Goal: Task Accomplishment & Management: Use online tool/utility

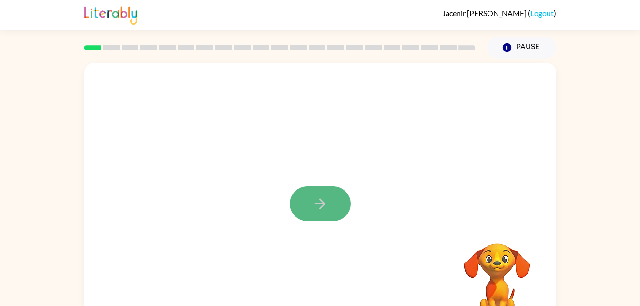
click at [320, 195] on button "button" at bounding box center [320, 203] width 61 height 35
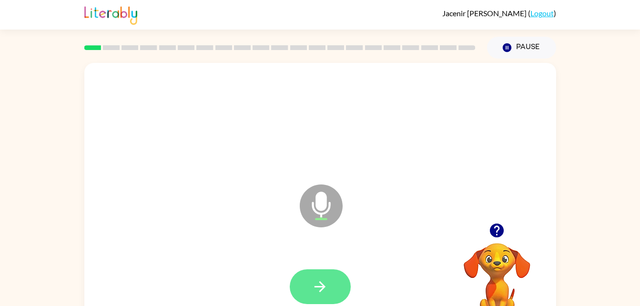
click at [337, 282] on button "button" at bounding box center [320, 286] width 61 height 35
drag, startPoint x: 337, startPoint y: 282, endPoint x: 318, endPoint y: 282, distance: 18.6
click at [318, 282] on icon "button" at bounding box center [320, 286] width 17 height 17
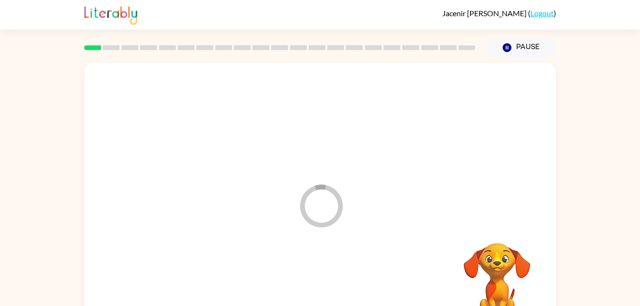
click at [318, 282] on div at bounding box center [320, 287] width 453 height 78
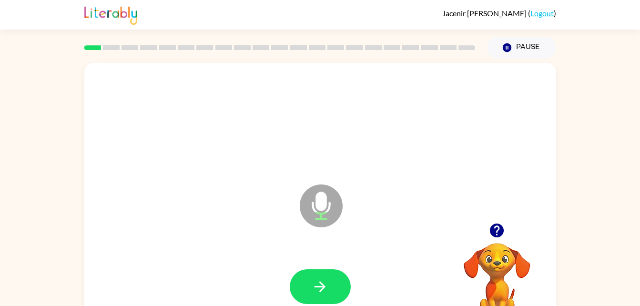
drag, startPoint x: 318, startPoint y: 282, endPoint x: 302, endPoint y: 292, distance: 18.1
click at [302, 292] on button "button" at bounding box center [320, 286] width 61 height 35
drag, startPoint x: 302, startPoint y: 292, endPoint x: 288, endPoint y: 273, distance: 23.7
click at [288, 273] on div at bounding box center [320, 287] width 453 height 78
click at [297, 281] on button "button" at bounding box center [320, 286] width 61 height 35
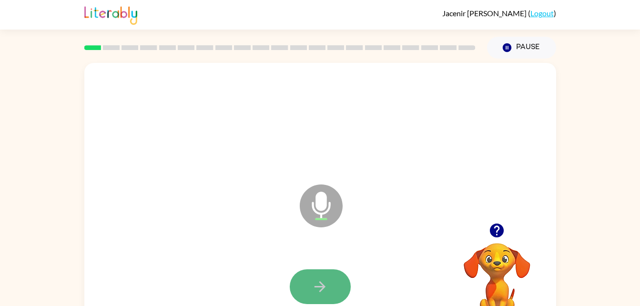
click at [297, 281] on button "button" at bounding box center [320, 286] width 61 height 35
drag, startPoint x: 297, startPoint y: 281, endPoint x: 299, endPoint y: 295, distance: 13.9
click at [299, 295] on button "button" at bounding box center [320, 286] width 61 height 35
click at [305, 286] on button "button" at bounding box center [320, 286] width 61 height 35
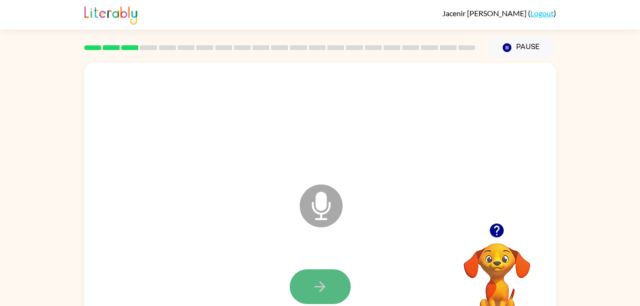
drag, startPoint x: 305, startPoint y: 286, endPoint x: 294, endPoint y: 288, distance: 11.6
click at [294, 288] on button "button" at bounding box center [320, 286] width 61 height 35
click at [333, 288] on button "button" at bounding box center [320, 286] width 61 height 35
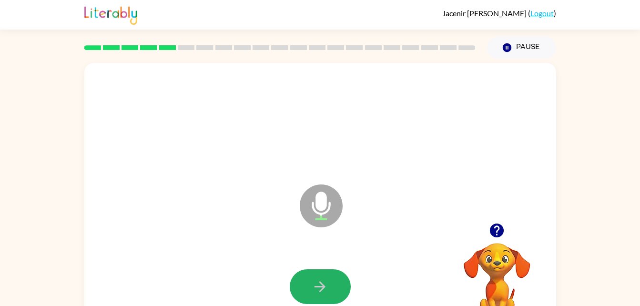
click at [333, 288] on button "button" at bounding box center [320, 286] width 61 height 35
drag, startPoint x: 333, startPoint y: 288, endPoint x: 330, endPoint y: 283, distance: 5.6
click at [330, 283] on div at bounding box center [320, 286] width 61 height 35
drag, startPoint x: 330, startPoint y: 283, endPoint x: 290, endPoint y: 280, distance: 40.2
click at [290, 280] on div at bounding box center [320, 286] width 61 height 35
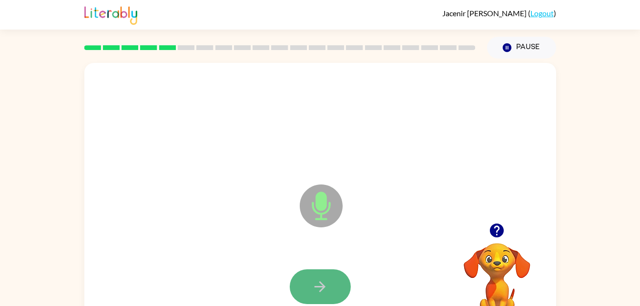
click at [302, 280] on button "button" at bounding box center [320, 286] width 61 height 35
drag, startPoint x: 302, startPoint y: 280, endPoint x: 295, endPoint y: 291, distance: 13.0
click at [295, 291] on button "button" at bounding box center [320, 286] width 61 height 35
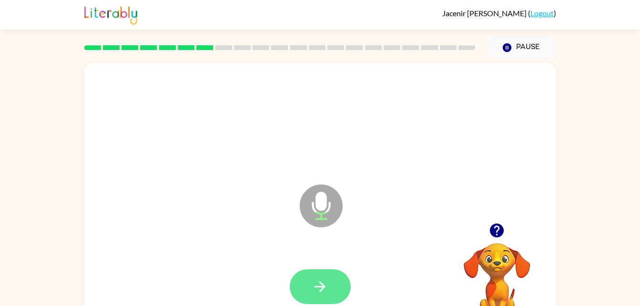
click at [306, 273] on button "button" at bounding box center [320, 286] width 61 height 35
click at [325, 283] on icon "button" at bounding box center [320, 286] width 17 height 17
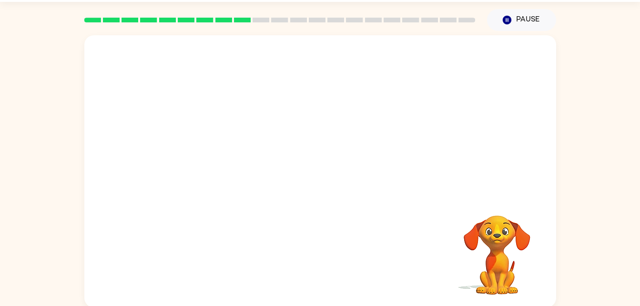
scroll to position [29, 0]
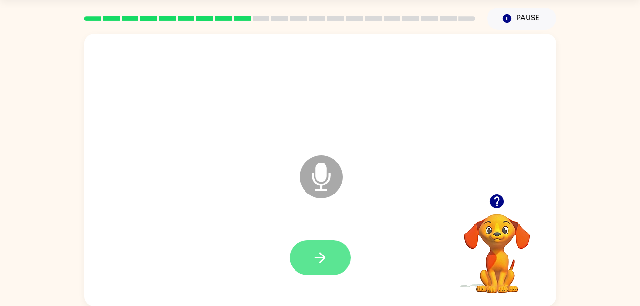
click at [332, 250] on button "button" at bounding box center [320, 257] width 61 height 35
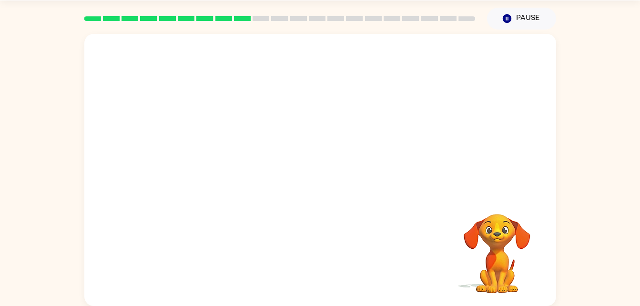
click at [320, 205] on div at bounding box center [320, 170] width 472 height 272
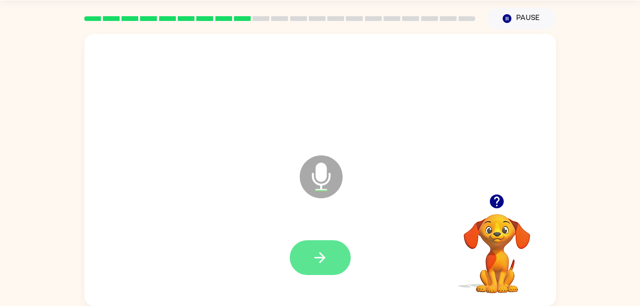
click at [322, 260] on icon "button" at bounding box center [319, 257] width 11 height 11
click at [328, 256] on icon "button" at bounding box center [320, 257] width 17 height 17
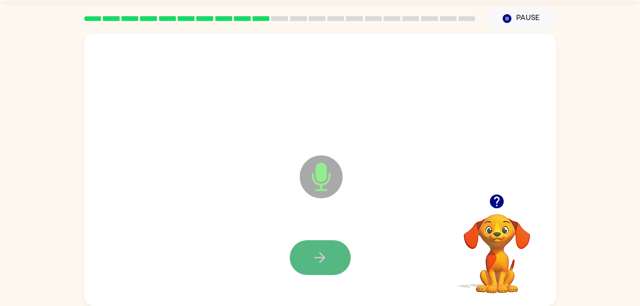
click at [320, 255] on icon "button" at bounding box center [320, 257] width 17 height 17
click at [315, 255] on icon "button" at bounding box center [320, 257] width 17 height 17
click at [317, 264] on icon "button" at bounding box center [320, 257] width 17 height 17
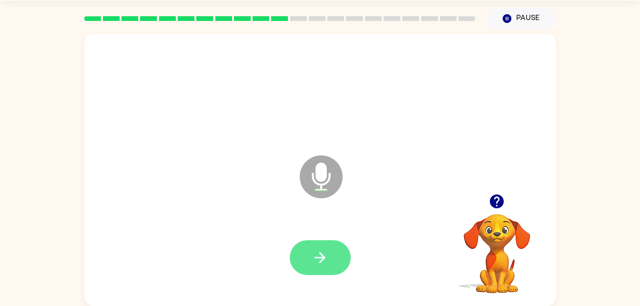
click at [318, 247] on button "button" at bounding box center [320, 257] width 61 height 35
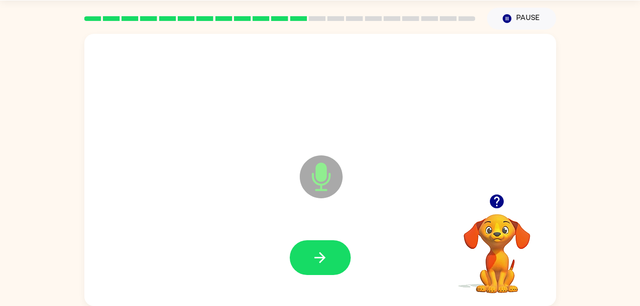
click at [318, 247] on button "button" at bounding box center [320, 257] width 61 height 35
click at [319, 247] on button "button" at bounding box center [320, 257] width 61 height 35
click at [319, 250] on icon "button" at bounding box center [320, 257] width 17 height 17
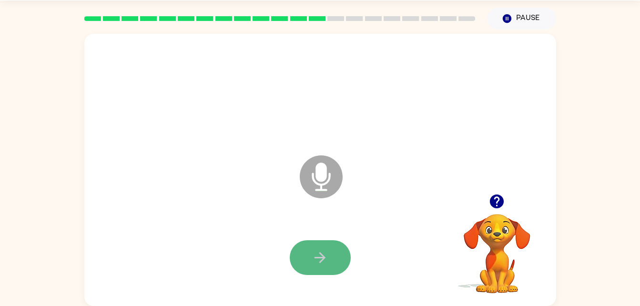
drag, startPoint x: 319, startPoint y: 250, endPoint x: 305, endPoint y: 258, distance: 16.3
click at [305, 258] on button "button" at bounding box center [320, 257] width 61 height 35
drag, startPoint x: 305, startPoint y: 258, endPoint x: 297, endPoint y: 253, distance: 10.0
click at [297, 253] on button "button" at bounding box center [320, 257] width 61 height 35
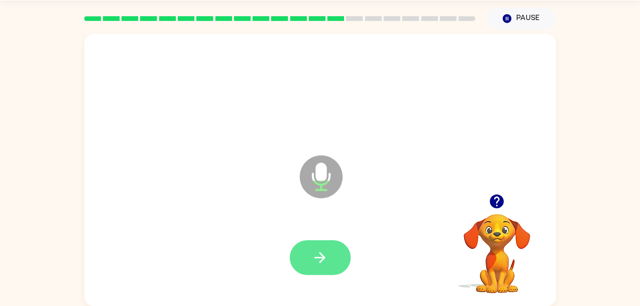
click at [330, 252] on button "button" at bounding box center [320, 257] width 61 height 35
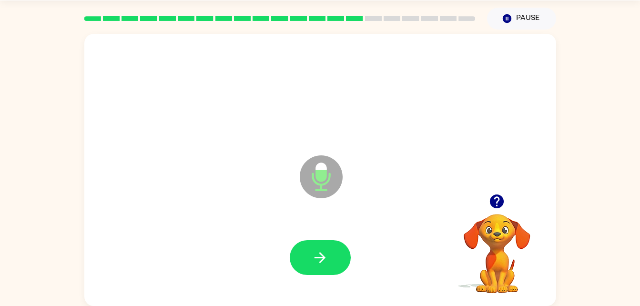
click at [320, 238] on div at bounding box center [320, 258] width 453 height 78
click at [330, 252] on button "button" at bounding box center [320, 257] width 61 height 35
click at [377, 230] on div at bounding box center [320, 258] width 453 height 78
click at [331, 255] on button "button" at bounding box center [320, 257] width 61 height 35
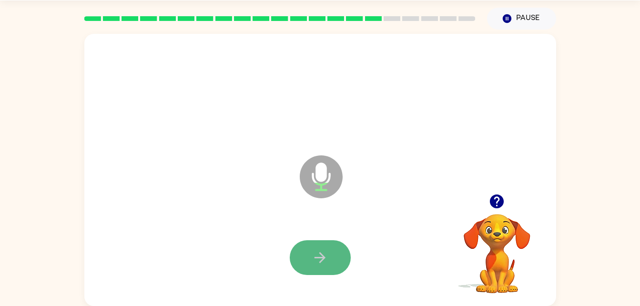
drag, startPoint x: 331, startPoint y: 255, endPoint x: 316, endPoint y: 252, distance: 15.0
click at [316, 252] on icon "button" at bounding box center [320, 257] width 17 height 17
drag, startPoint x: 316, startPoint y: 252, endPoint x: 304, endPoint y: 253, distance: 11.9
click at [304, 253] on button "button" at bounding box center [320, 257] width 61 height 35
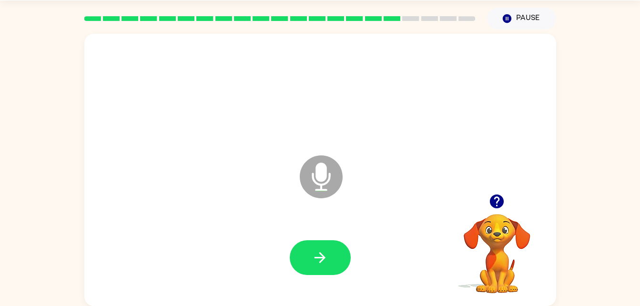
click at [397, 201] on icon "Microphone The Microphone is here when it is your turn to talk" at bounding box center [368, 188] width 143 height 71
click at [333, 248] on button "button" at bounding box center [320, 257] width 61 height 35
drag, startPoint x: 333, startPoint y: 248, endPoint x: 304, endPoint y: 255, distance: 30.5
click at [304, 255] on button "button" at bounding box center [320, 257] width 61 height 35
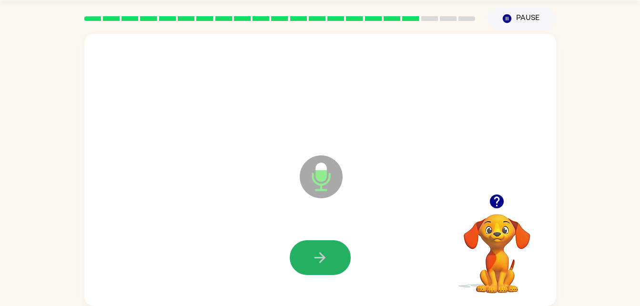
click at [304, 255] on button "button" at bounding box center [320, 257] width 61 height 35
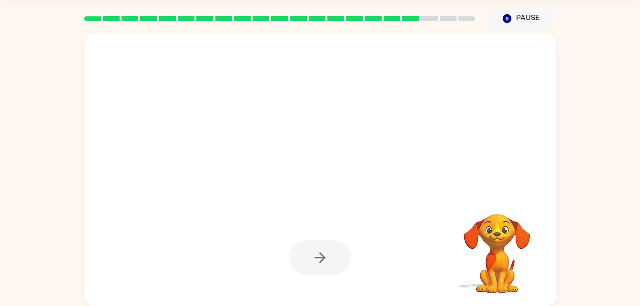
click at [304, 255] on div at bounding box center [320, 257] width 61 height 35
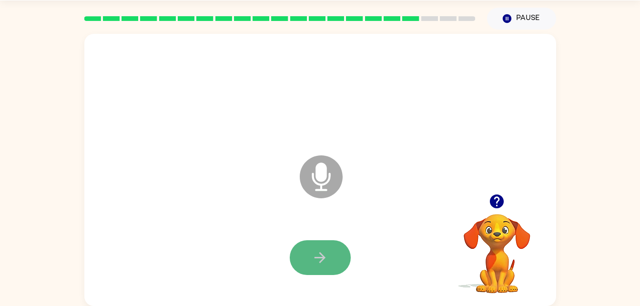
click at [300, 255] on button "button" at bounding box center [320, 257] width 61 height 35
drag, startPoint x: 300, startPoint y: 255, endPoint x: 317, endPoint y: 257, distance: 17.7
click at [317, 257] on icon "button" at bounding box center [319, 257] width 11 height 11
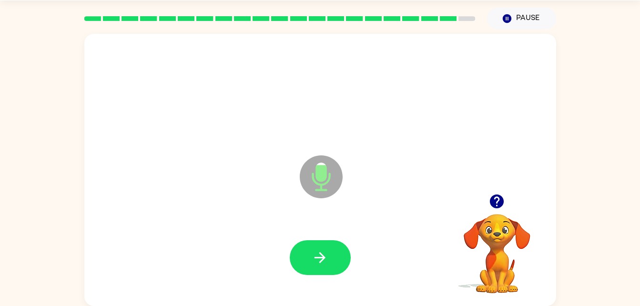
click at [317, 257] on icon "button" at bounding box center [319, 257] width 11 height 11
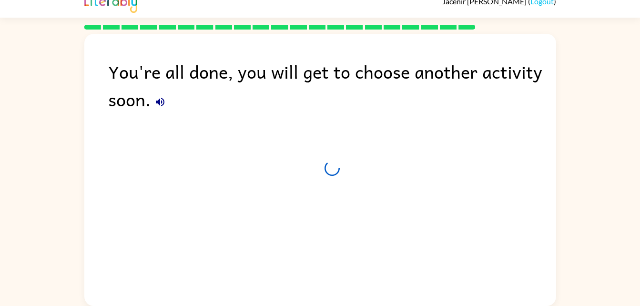
scroll to position [12, 0]
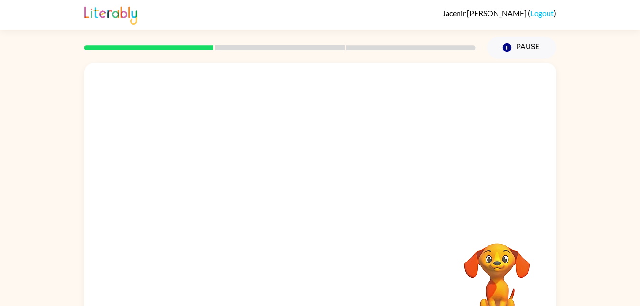
click at [294, 249] on div "Your browser must support playing .mp4 files to use Literably. Please try using…" at bounding box center [320, 199] width 472 height 272
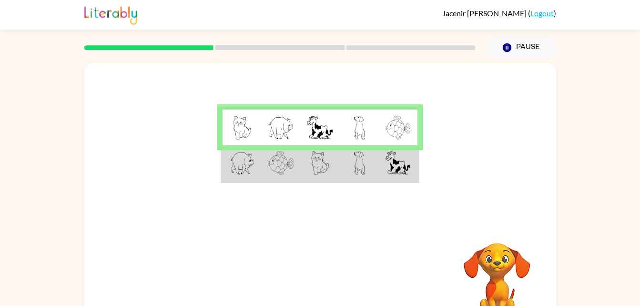
click at [240, 129] on img at bounding box center [242, 128] width 18 height 24
drag, startPoint x: 357, startPoint y: 242, endPoint x: 326, endPoint y: 186, distance: 64.4
click at [329, 195] on div "Your browser must support playing .mp4 files to use Literably. Please try using…" at bounding box center [320, 199] width 472 height 272
drag, startPoint x: 322, startPoint y: 182, endPoint x: 316, endPoint y: 159, distance: 24.1
click at [316, 159] on table at bounding box center [320, 145] width 199 height 75
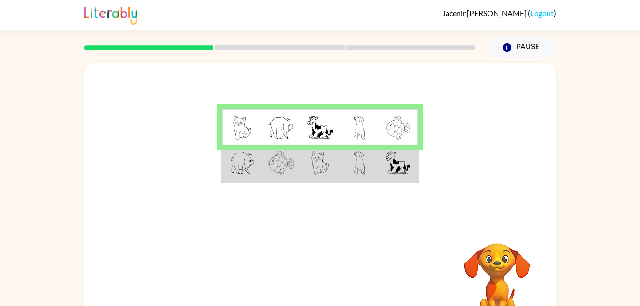
click at [274, 180] on td at bounding box center [280, 163] width 39 height 37
click at [292, 155] on img at bounding box center [281, 163] width 26 height 24
click at [250, 125] on img at bounding box center [242, 128] width 18 height 24
click at [257, 147] on td at bounding box center [241, 163] width 39 height 37
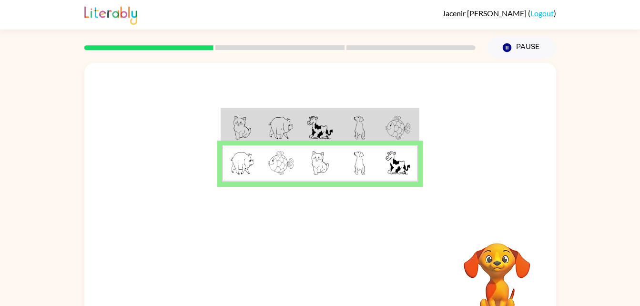
click at [316, 112] on td at bounding box center [319, 127] width 39 height 37
click at [333, 261] on div "Your browser must support playing .mp4 files to use Literably. Please try using…" at bounding box center [320, 281] width 472 height 107
click at [331, 281] on button "button" at bounding box center [320, 281] width 61 height 35
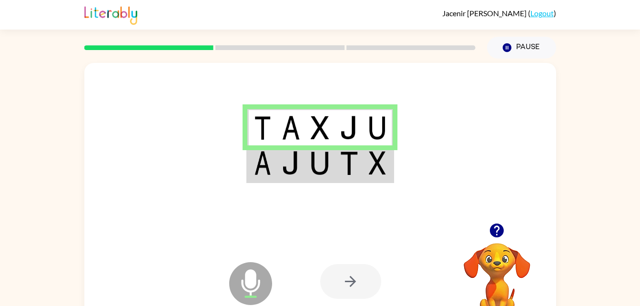
click at [351, 280] on div at bounding box center [350, 281] width 61 height 35
click at [322, 155] on img at bounding box center [320, 163] width 18 height 24
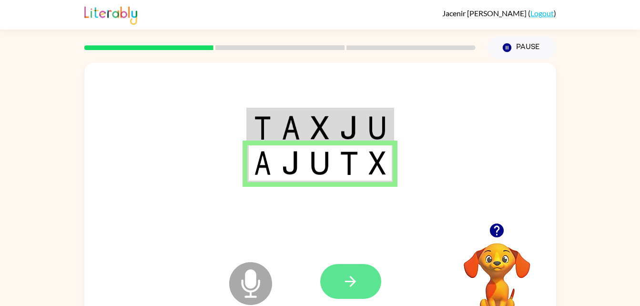
click at [357, 281] on icon "button" at bounding box center [350, 281] width 17 height 17
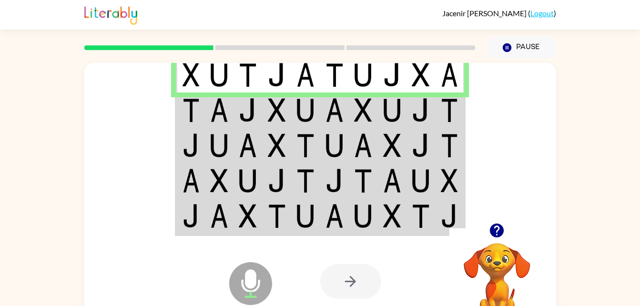
click at [256, 106] on img at bounding box center [248, 110] width 18 height 24
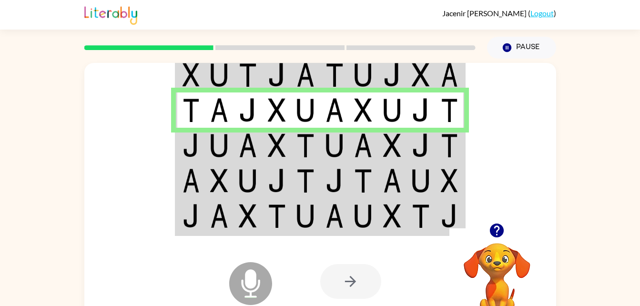
click at [218, 137] on img at bounding box center [219, 145] width 18 height 24
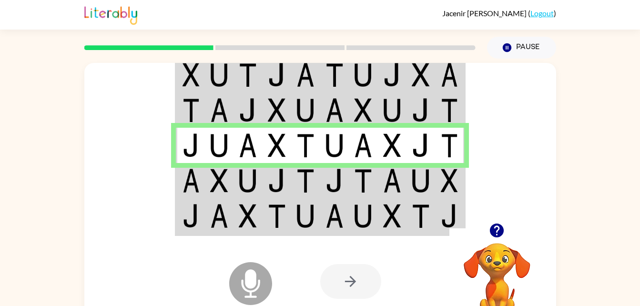
click at [349, 183] on td at bounding box center [363, 180] width 29 height 35
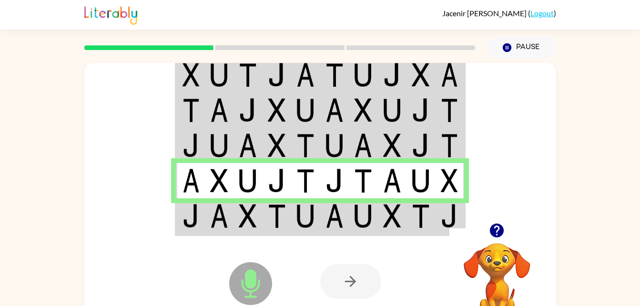
click at [282, 187] on img at bounding box center [277, 181] width 18 height 24
click at [362, 217] on img at bounding box center [363, 216] width 18 height 24
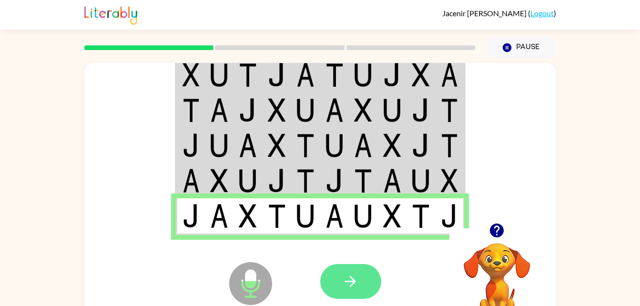
click at [353, 272] on button "button" at bounding box center [350, 281] width 61 height 35
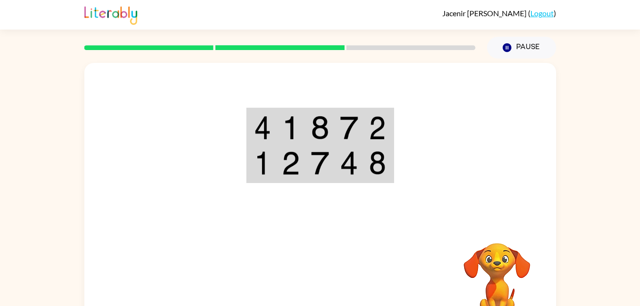
click at [260, 136] on img at bounding box center [262, 128] width 17 height 24
click at [263, 137] on img at bounding box center [262, 128] width 17 height 24
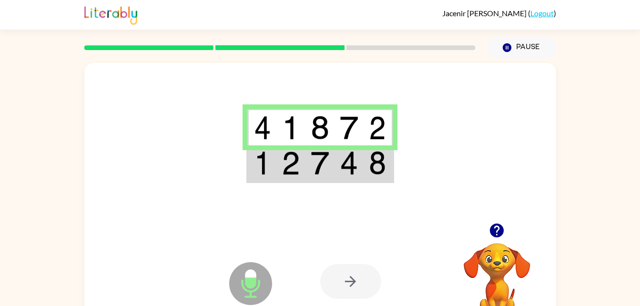
click at [371, 167] on img at bounding box center [377, 163] width 17 height 24
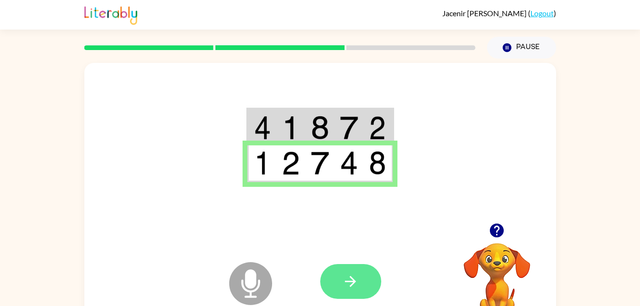
click at [353, 276] on icon "button" at bounding box center [350, 281] width 17 height 17
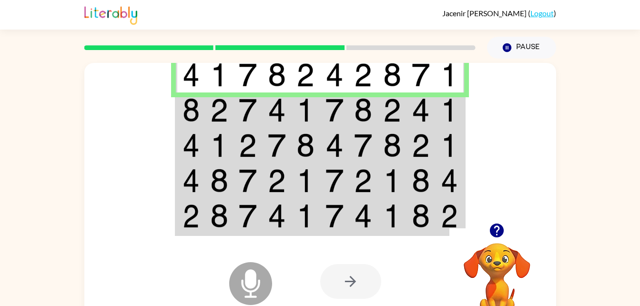
click at [225, 101] on img at bounding box center [219, 110] width 18 height 24
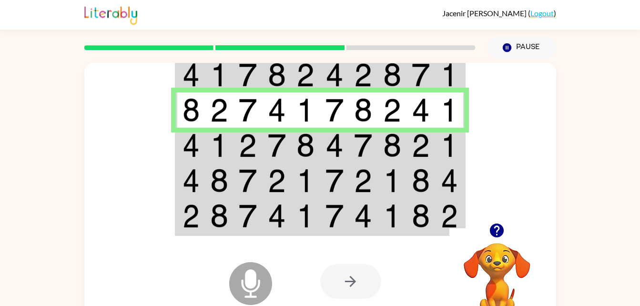
click at [227, 131] on td at bounding box center [219, 145] width 29 height 35
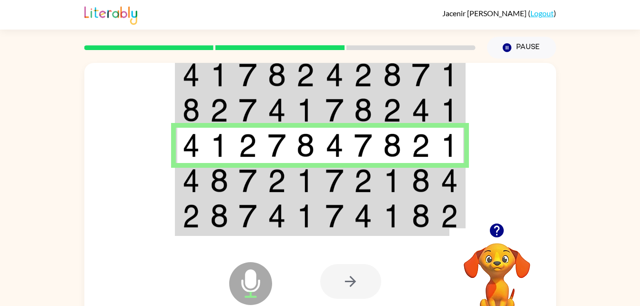
click at [201, 182] on td at bounding box center [190, 180] width 29 height 35
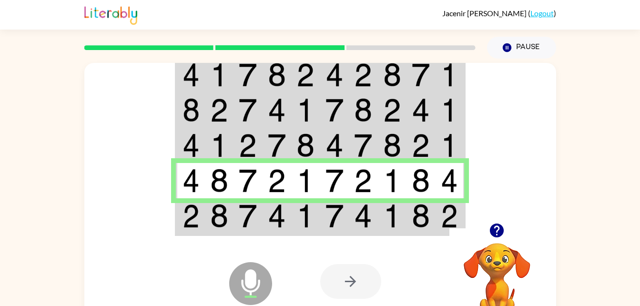
drag, startPoint x: 247, startPoint y: 182, endPoint x: 279, endPoint y: 186, distance: 32.1
click at [279, 186] on img at bounding box center [277, 181] width 18 height 24
drag, startPoint x: 329, startPoint y: 269, endPoint x: 333, endPoint y: 271, distance: 5.3
click at [333, 271] on div at bounding box center [350, 281] width 61 height 35
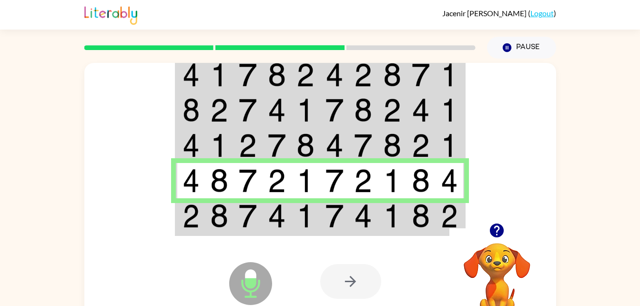
click at [332, 213] on img at bounding box center [334, 216] width 18 height 24
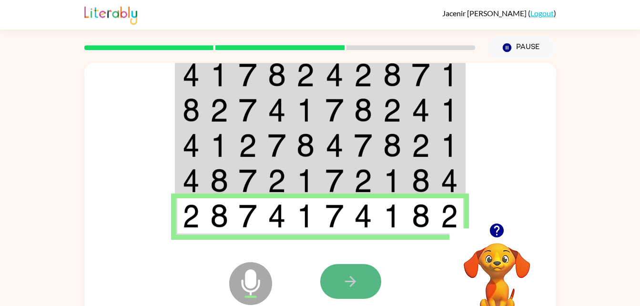
click at [365, 271] on button "button" at bounding box center [350, 281] width 61 height 35
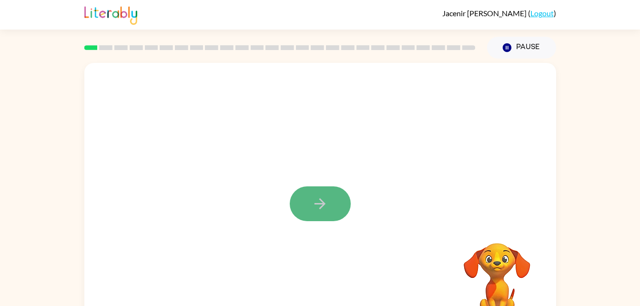
click at [318, 199] on icon "button" at bounding box center [320, 203] width 17 height 17
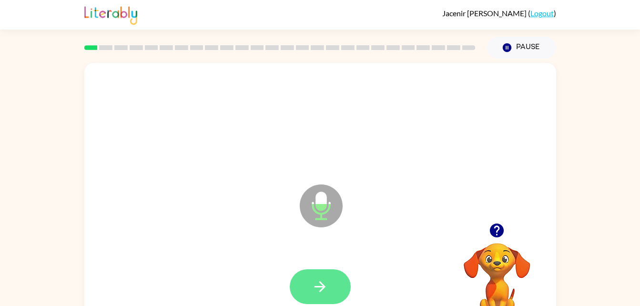
click at [313, 271] on button "button" at bounding box center [320, 286] width 61 height 35
click at [322, 271] on button "button" at bounding box center [320, 286] width 61 height 35
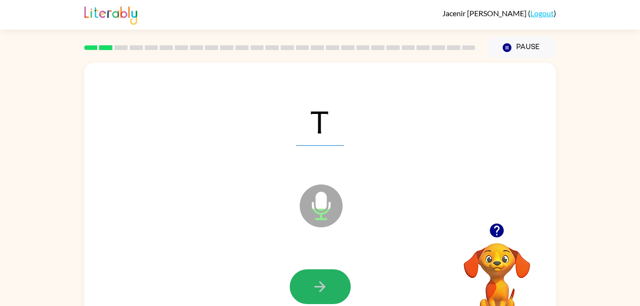
click at [322, 271] on button "button" at bounding box center [320, 286] width 61 height 35
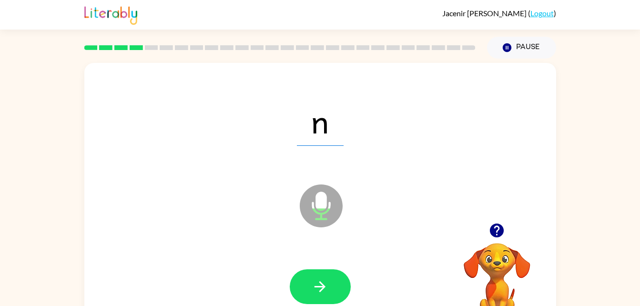
click at [322, 271] on button "button" at bounding box center [320, 286] width 61 height 35
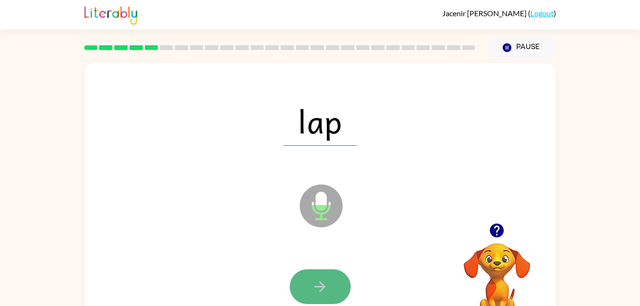
click at [343, 286] on button "button" at bounding box center [320, 286] width 61 height 35
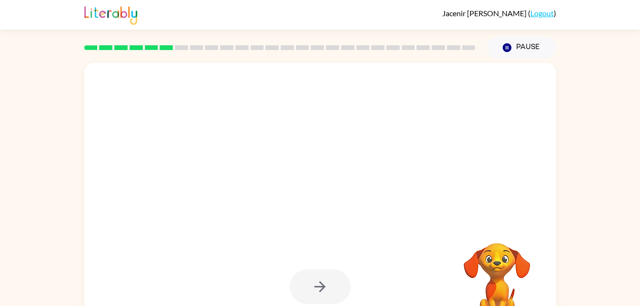
click at [328, 273] on div at bounding box center [320, 286] width 61 height 35
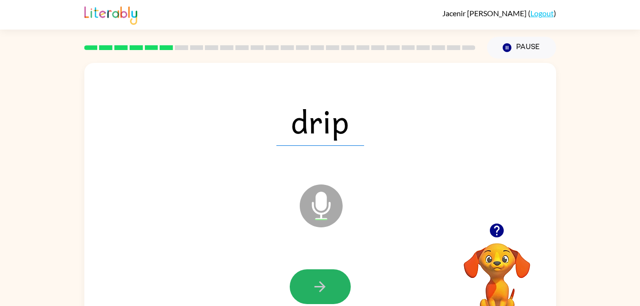
click at [328, 273] on button "button" at bounding box center [320, 286] width 61 height 35
click at [328, 273] on div at bounding box center [320, 286] width 61 height 35
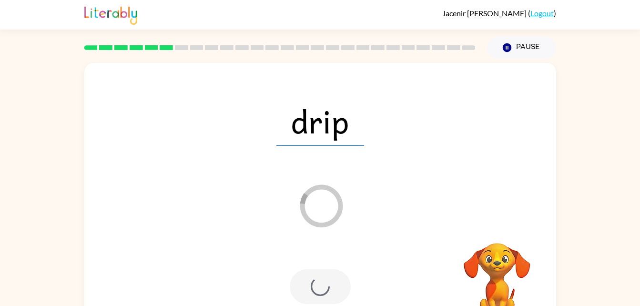
click at [328, 273] on div at bounding box center [320, 286] width 61 height 35
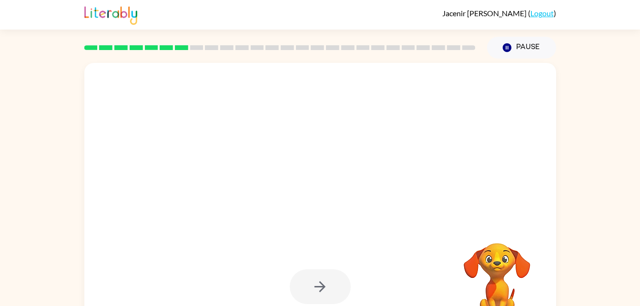
click at [328, 273] on div at bounding box center [320, 286] width 61 height 35
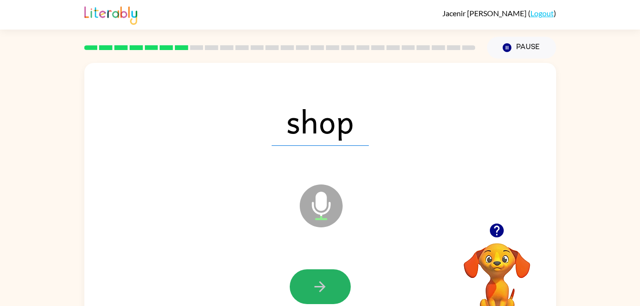
click at [328, 273] on button "button" at bounding box center [320, 286] width 61 height 35
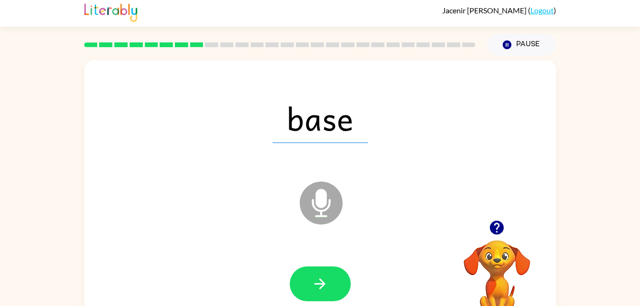
scroll to position [4, 0]
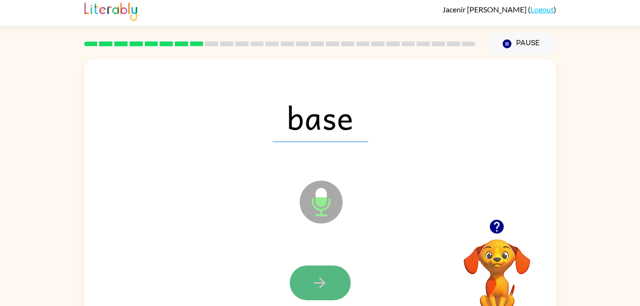
click at [330, 274] on button "button" at bounding box center [320, 282] width 61 height 35
drag, startPoint x: 330, startPoint y: 274, endPoint x: 299, endPoint y: 273, distance: 31.5
click at [299, 273] on button "button" at bounding box center [320, 282] width 61 height 35
click at [307, 281] on button "button" at bounding box center [320, 282] width 61 height 35
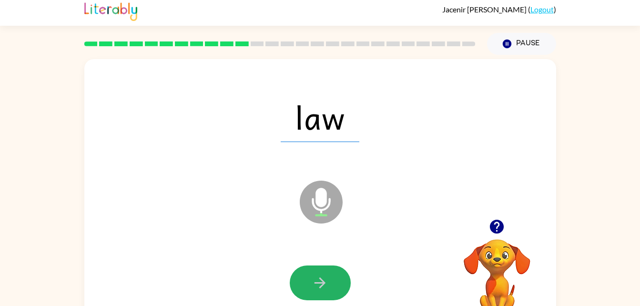
click at [307, 281] on button "button" at bounding box center [320, 282] width 61 height 35
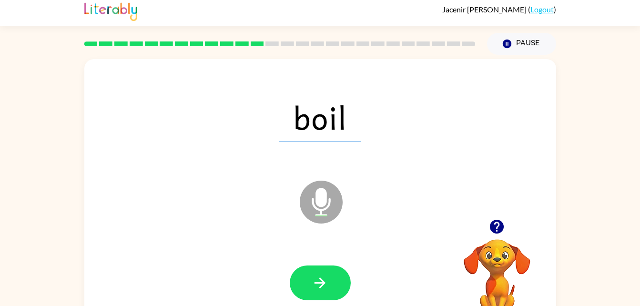
click at [307, 281] on button "button" at bounding box center [320, 282] width 61 height 35
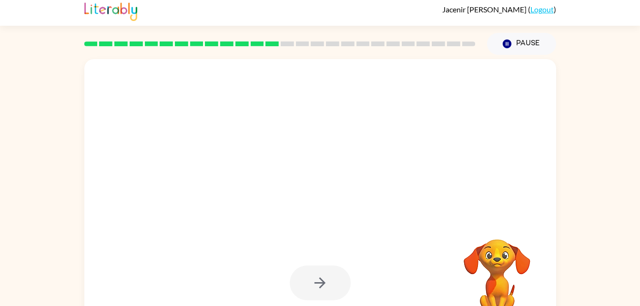
click at [307, 281] on div at bounding box center [320, 282] width 61 height 35
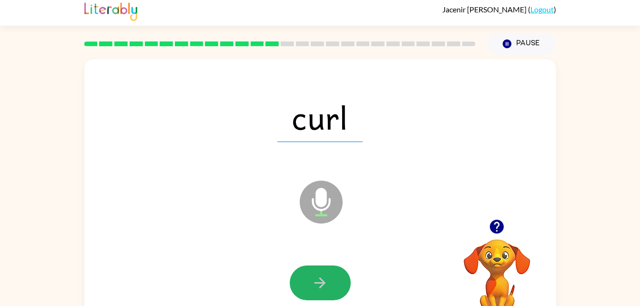
click at [307, 281] on button "button" at bounding box center [320, 282] width 61 height 35
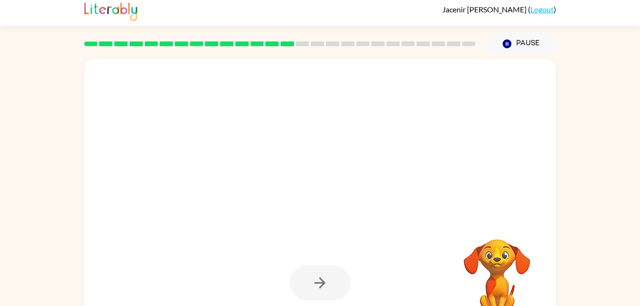
click at [307, 281] on div at bounding box center [320, 282] width 61 height 35
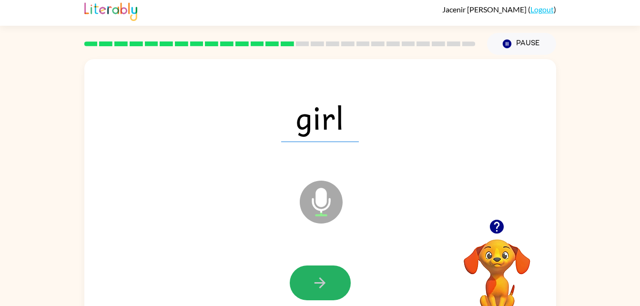
click at [307, 281] on button "button" at bounding box center [320, 282] width 61 height 35
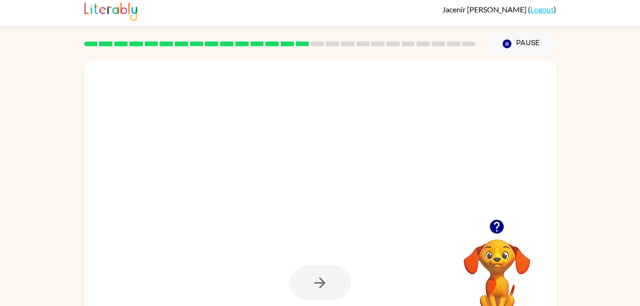
click at [307, 281] on div at bounding box center [320, 282] width 61 height 35
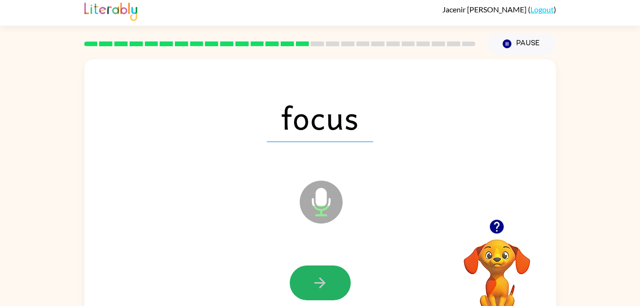
click at [307, 281] on button "button" at bounding box center [320, 282] width 61 height 35
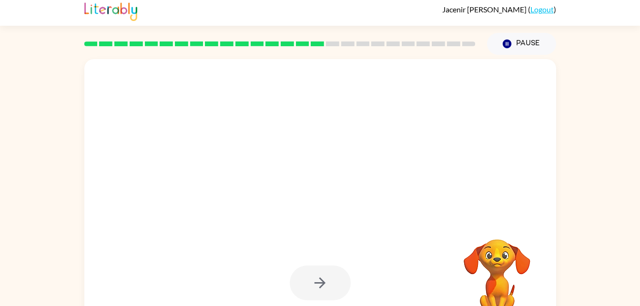
click at [308, 282] on div at bounding box center [320, 282] width 61 height 35
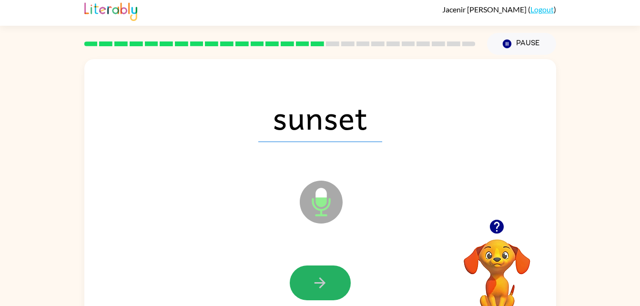
click at [308, 282] on button "button" at bounding box center [320, 282] width 61 height 35
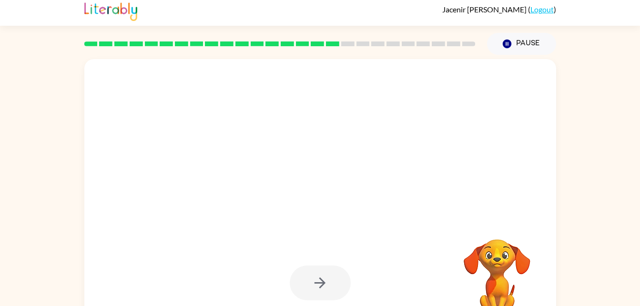
click at [308, 282] on div at bounding box center [320, 282] width 61 height 35
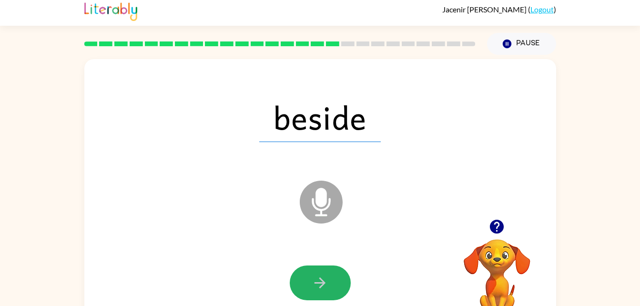
click at [308, 282] on button "button" at bounding box center [320, 282] width 61 height 35
click at [308, 282] on div at bounding box center [320, 282] width 61 height 35
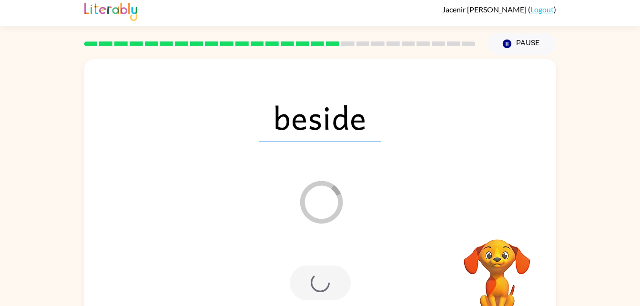
click at [308, 282] on div at bounding box center [320, 282] width 61 height 35
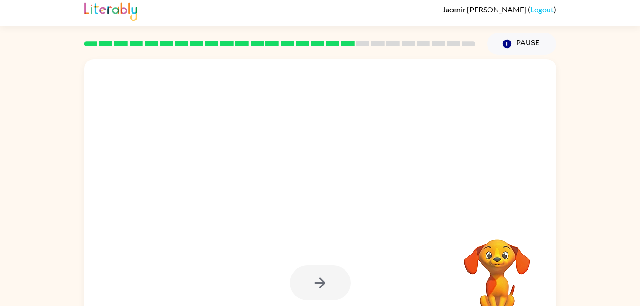
click at [308, 282] on div at bounding box center [320, 282] width 61 height 35
click at [310, 291] on div at bounding box center [320, 282] width 61 height 35
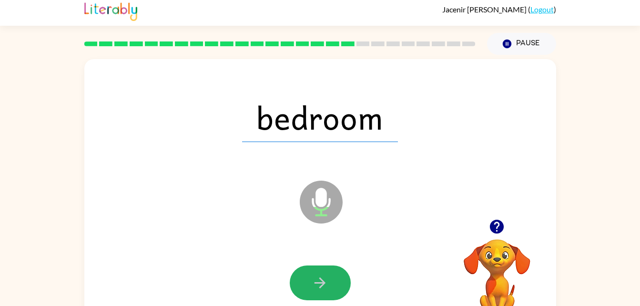
click at [310, 292] on button "button" at bounding box center [320, 282] width 61 height 35
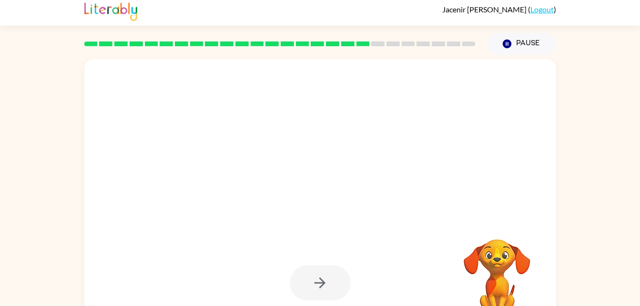
click at [310, 289] on div at bounding box center [320, 282] width 61 height 35
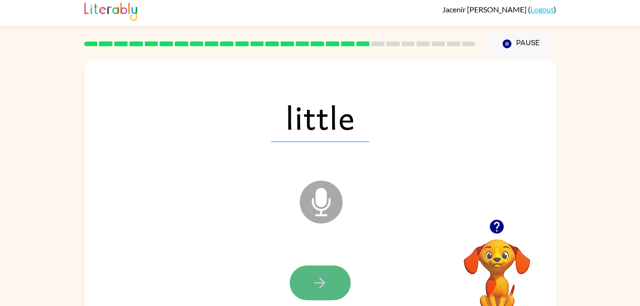
click at [309, 280] on button "button" at bounding box center [320, 282] width 61 height 35
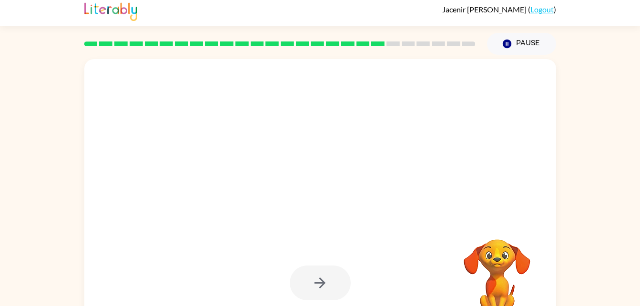
click at [309, 280] on div at bounding box center [320, 282] width 61 height 35
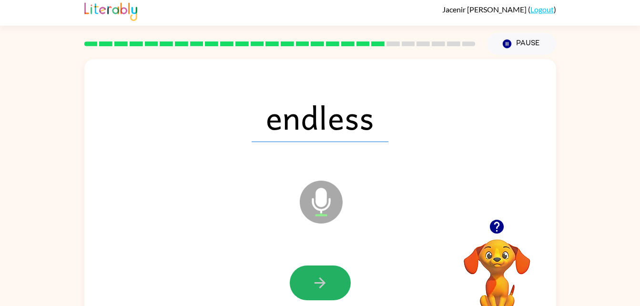
click at [309, 280] on button "button" at bounding box center [320, 282] width 61 height 35
click at [309, 280] on div at bounding box center [320, 282] width 61 height 35
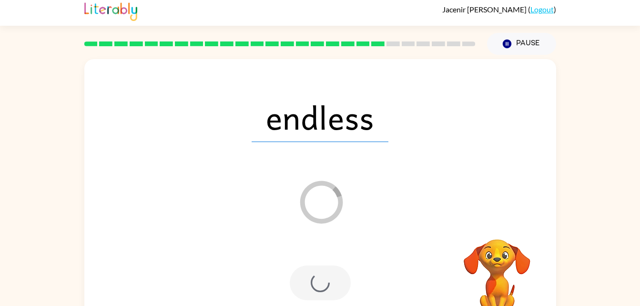
click at [309, 280] on div at bounding box center [320, 282] width 61 height 35
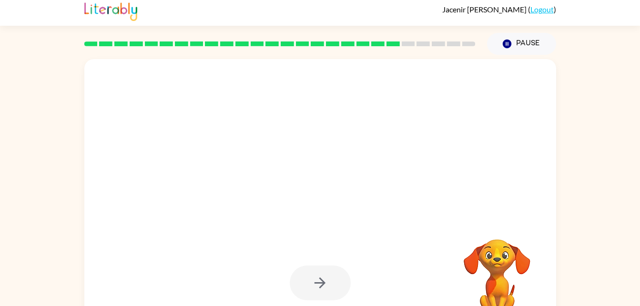
click at [309, 280] on div at bounding box center [320, 282] width 61 height 35
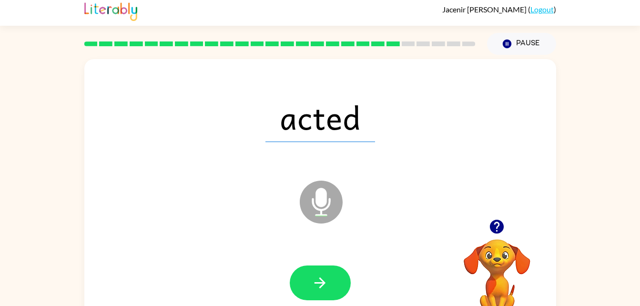
click at [309, 280] on div at bounding box center [320, 282] width 61 height 35
click at [309, 280] on button "button" at bounding box center [320, 282] width 61 height 35
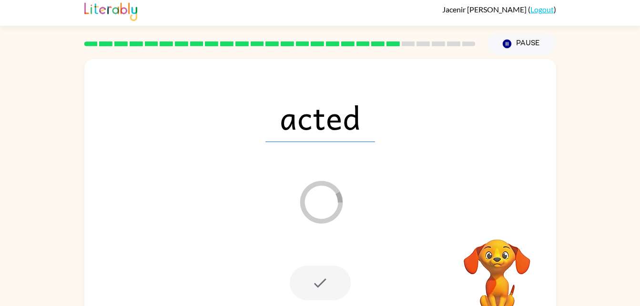
click at [309, 278] on div at bounding box center [320, 282] width 61 height 35
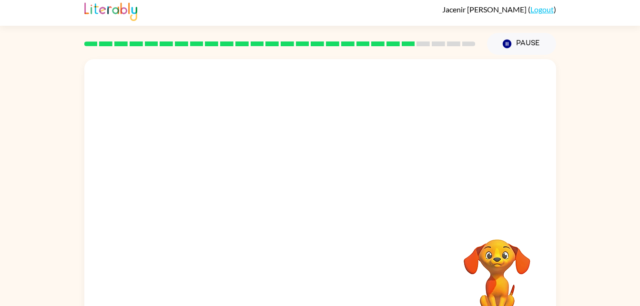
click at [309, 278] on div "Your browser must support playing .mp4 files to use Literably. Please try using…" at bounding box center [320, 195] width 472 height 272
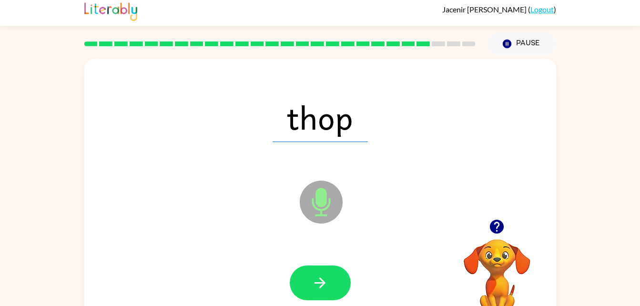
click at [260, 269] on div at bounding box center [320, 283] width 453 height 78
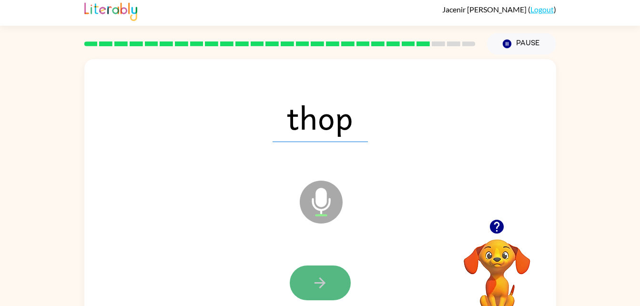
click at [338, 280] on button "button" at bounding box center [320, 282] width 61 height 35
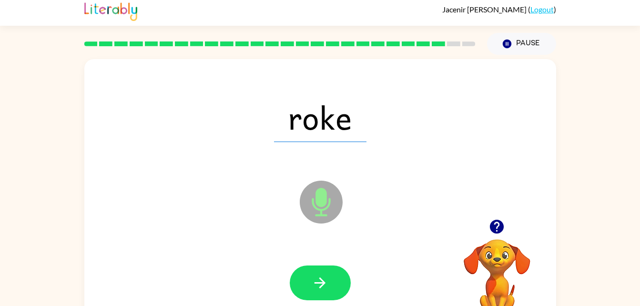
click at [60, 235] on div "roke Microphone The Microphone is here when it is your turn to talk Your browse…" at bounding box center [320, 193] width 640 height 276
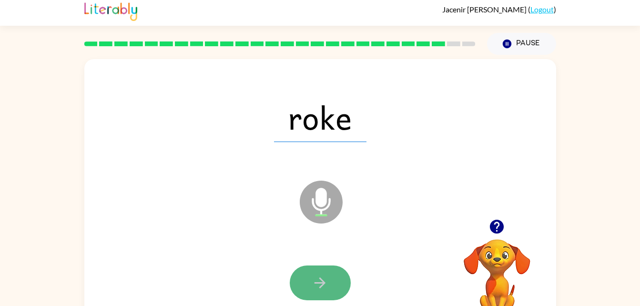
click at [332, 277] on button "button" at bounding box center [320, 282] width 61 height 35
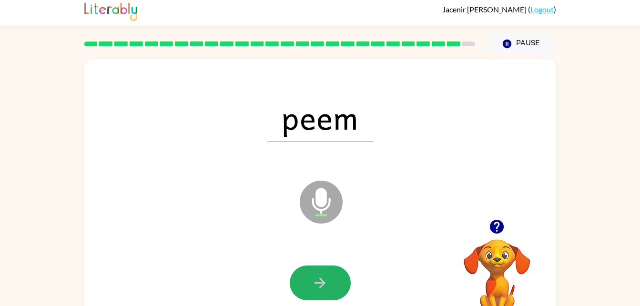
click at [332, 277] on button "button" at bounding box center [320, 282] width 61 height 35
